Goal: Task Accomplishment & Management: Manage account settings

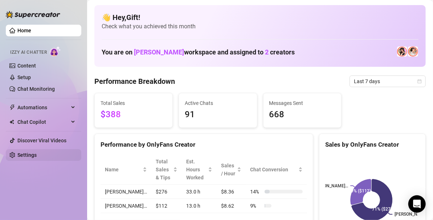
click at [37, 152] on link "Settings" at bounding box center [26, 155] width 19 height 6
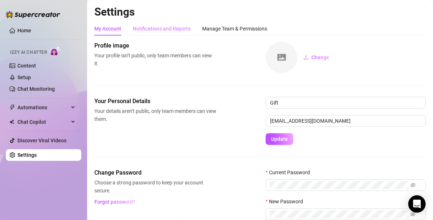
click at [171, 24] on div "Notifications and Reports" at bounding box center [162, 29] width 58 height 14
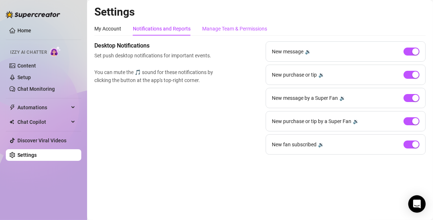
click at [238, 31] on div "Manage Team & Permissions" at bounding box center [234, 29] width 65 height 8
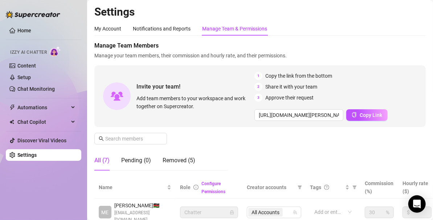
click at [238, 31] on div "Manage Team & Permissions" at bounding box center [234, 29] width 65 height 8
click at [135, 161] on div "Pending (0)" at bounding box center [136, 160] width 30 height 9
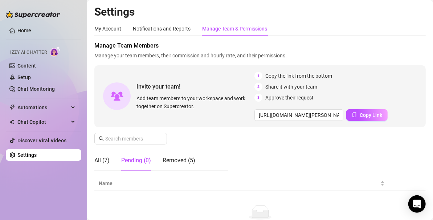
scroll to position [55, 0]
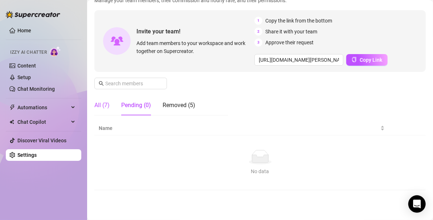
click at [95, 102] on div "All (7)" at bounding box center [101, 105] width 15 height 9
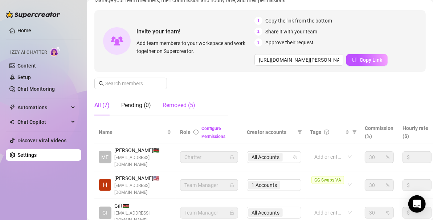
click at [185, 109] on div "Removed (5)" at bounding box center [179, 105] width 33 height 9
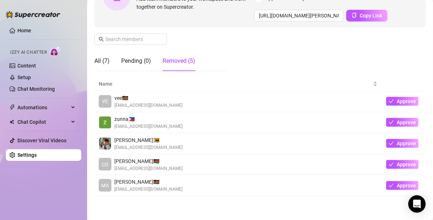
scroll to position [100, 0]
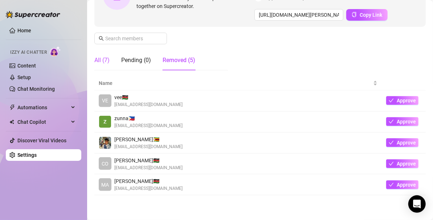
click at [105, 60] on div "All (7)" at bounding box center [101, 60] width 15 height 9
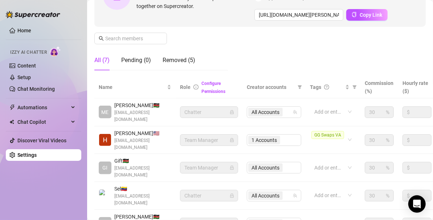
click at [105, 60] on div "All (7)" at bounding box center [101, 60] width 15 height 9
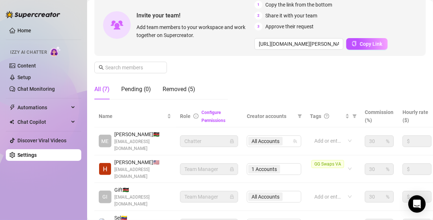
scroll to position [50, 0]
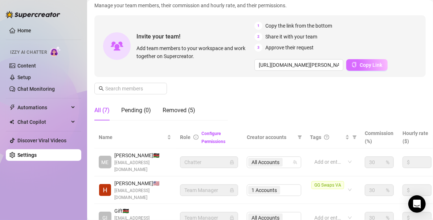
click at [370, 60] on button "Copy Link" at bounding box center [366, 65] width 41 height 12
click at [259, 88] on div "Manage Team Members Manage your team members, their commission and hourly rate,…" at bounding box center [260, 58] width 332 height 135
click at [276, 50] on span "Approve their request" at bounding box center [289, 48] width 48 height 8
click at [367, 61] on button "Copy Link" at bounding box center [366, 65] width 41 height 12
click at [147, 111] on div "Pending (0)" at bounding box center [136, 110] width 30 height 9
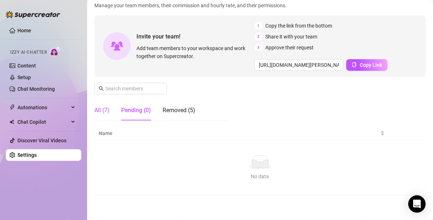
click at [103, 111] on div "All (7)" at bounding box center [101, 110] width 15 height 9
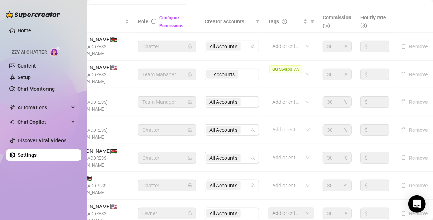
scroll to position [166, 49]
click at [409, 126] on div "Remove" at bounding box center [412, 130] width 33 height 9
drag, startPoint x: 409, startPoint y: 109, endPoint x: 425, endPoint y: 110, distance: 15.3
click at [425, 116] on td "Remove" at bounding box center [412, 130] width 41 height 28
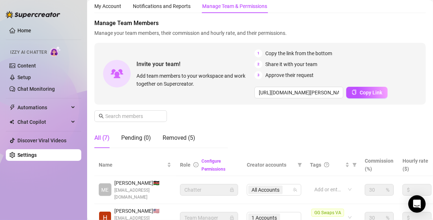
scroll to position [23, 0]
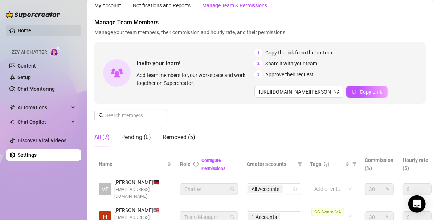
click at [31, 33] on link "Home" at bounding box center [24, 31] width 14 height 6
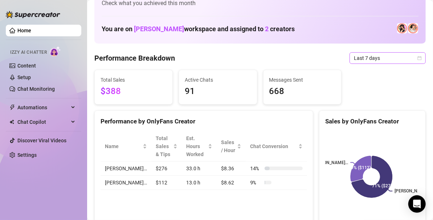
click at [418, 58] on icon "calendar" at bounding box center [420, 58] width 4 height 4
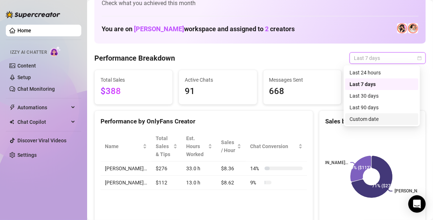
click at [371, 122] on div "Custom date" at bounding box center [382, 119] width 65 height 8
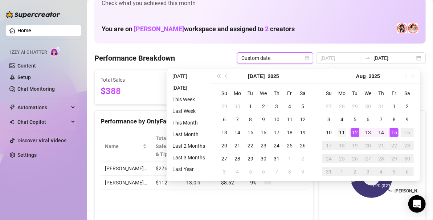
type input "2025-08-11"
click at [341, 129] on div "11" at bounding box center [342, 132] width 9 height 9
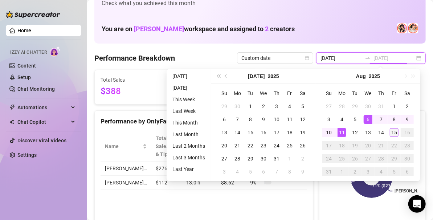
type input "2025-08-15"
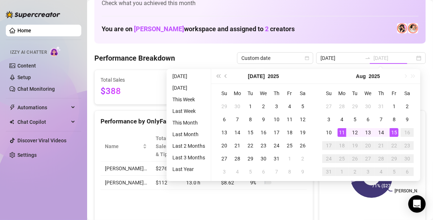
click at [398, 128] on td "15" at bounding box center [394, 132] width 13 height 13
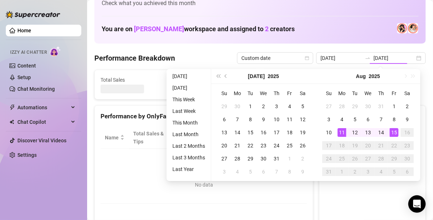
type input "2025-08-11"
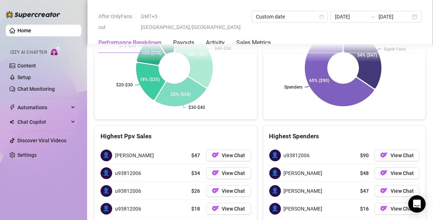
scroll to position [1056, 0]
